Goal: Task Accomplishment & Management: Use online tool/utility

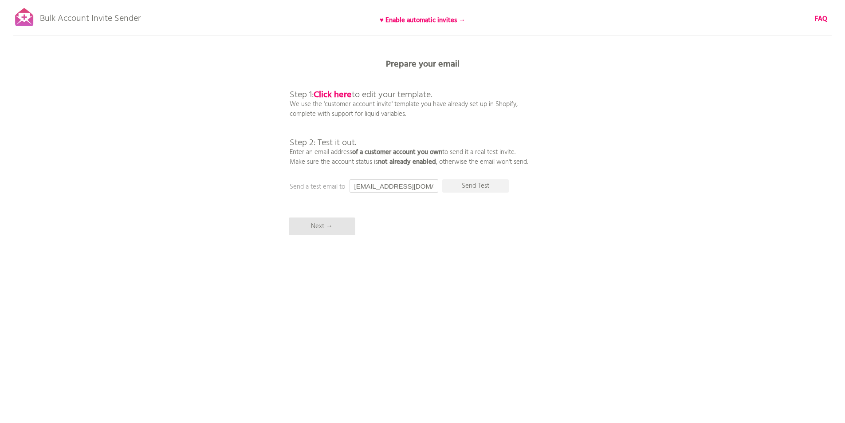
drag, startPoint x: 356, startPoint y: 188, endPoint x: 422, endPoint y: 190, distance: 66.5
click at [422, 190] on input "[EMAIL_ADDRESS][DOMAIN_NAME]" at bounding box center [393, 185] width 89 height 13
click at [420, 188] on input "[EMAIL_ADDRESS][DOMAIN_NAME]" at bounding box center [393, 185] width 89 height 13
click at [382, 184] on input "[EMAIL_ADDRESS][DOMAIN_NAME]" at bounding box center [393, 185] width 89 height 13
paste input "devtest@concise.digital"
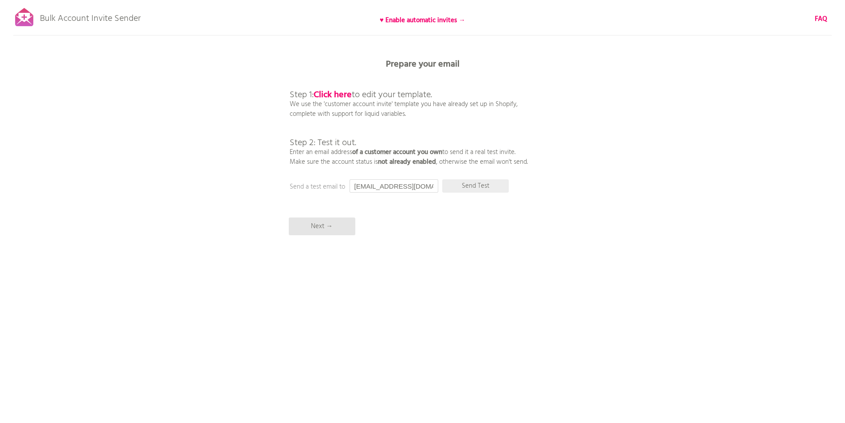
type input "devtest@concise.digital"
click at [473, 182] on p "Send Test" at bounding box center [475, 185] width 67 height 13
click at [334, 93] on b "Click here" at bounding box center [333, 95] width 38 height 14
click at [332, 222] on p "Next →" at bounding box center [322, 226] width 67 height 18
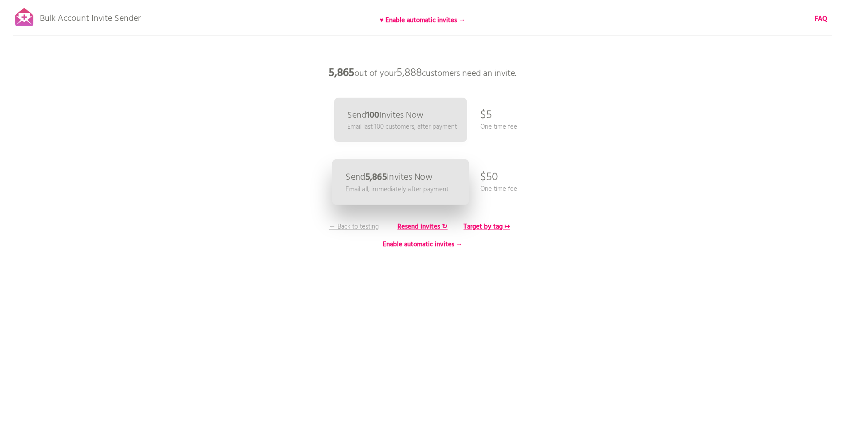
click at [414, 178] on p "Send 5,865 Invites Now" at bounding box center [388, 177] width 87 height 9
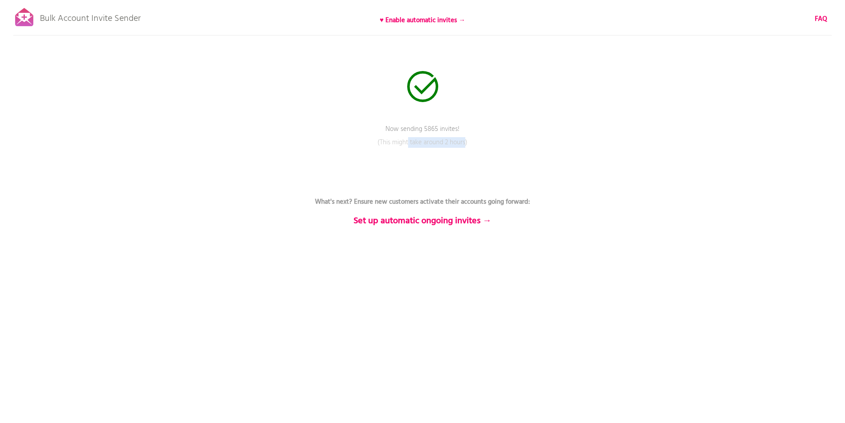
drag, startPoint x: 416, startPoint y: 142, endPoint x: 465, endPoint y: 141, distance: 48.8
click at [465, 141] on p "(This might take around 2 hours)" at bounding box center [423, 148] width 266 height 22
click at [511, 145] on p "(This might take around 2 hours)" at bounding box center [423, 148] width 266 height 22
